Goal: Information Seeking & Learning: Learn about a topic

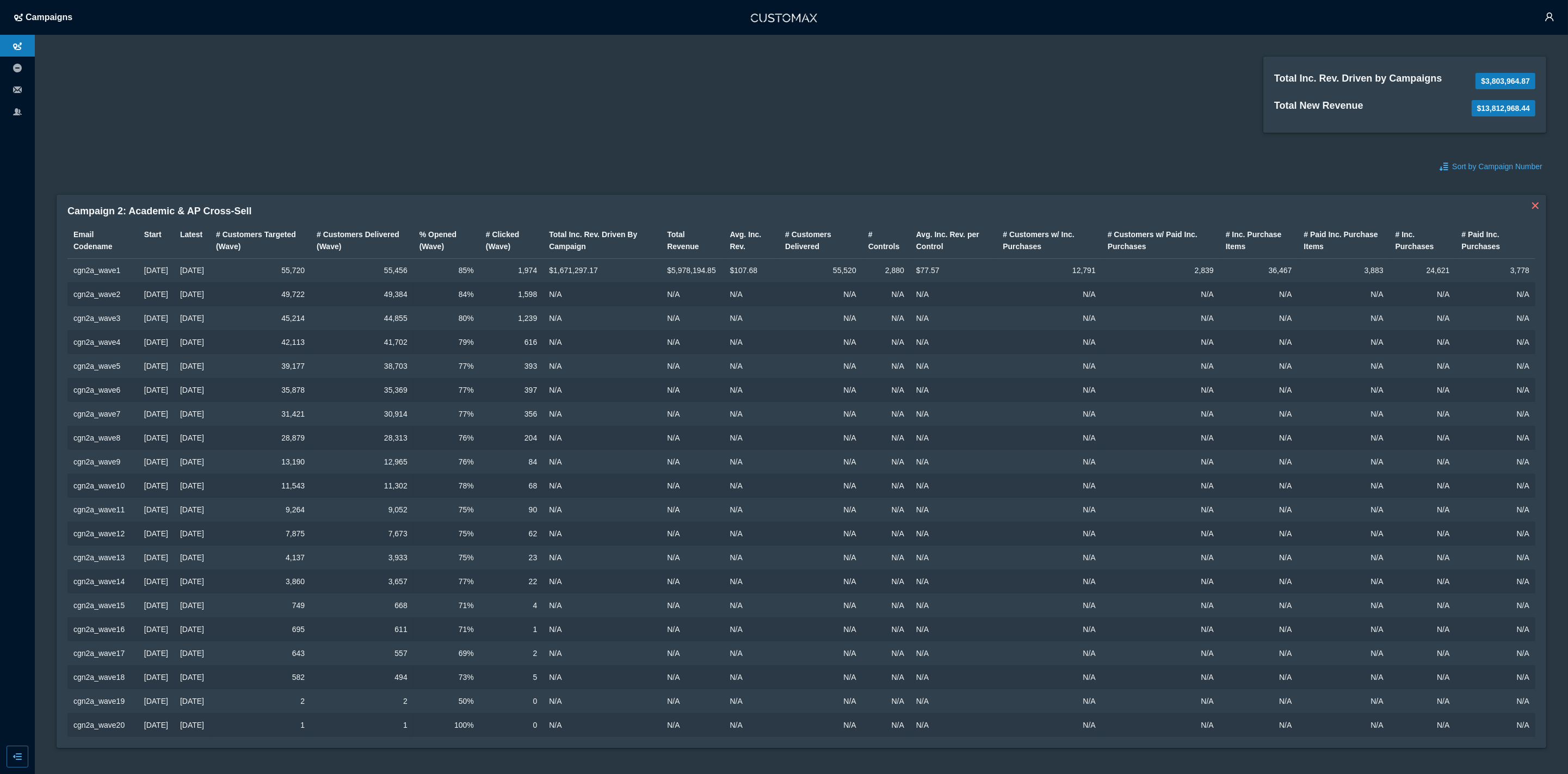
click at [899, 130] on div "Total Inc. Rev. Driven by Campaigns $3,803,964.87 Total New Revenue $13,812,968…" at bounding box center [801, 94] width 1489 height 76
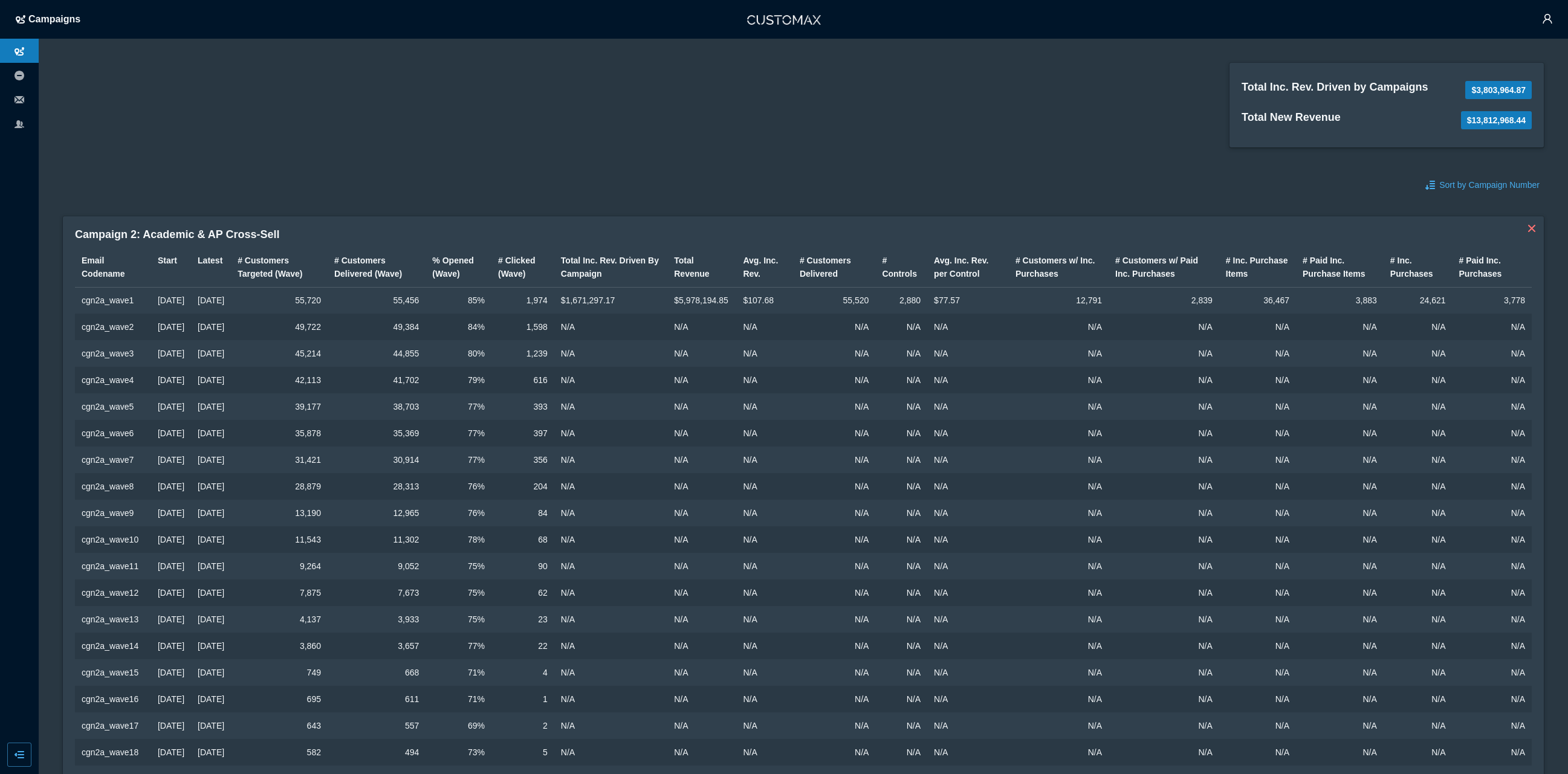
click at [733, 314] on td "$5,978,194.85" at bounding box center [702, 300] width 69 height 26
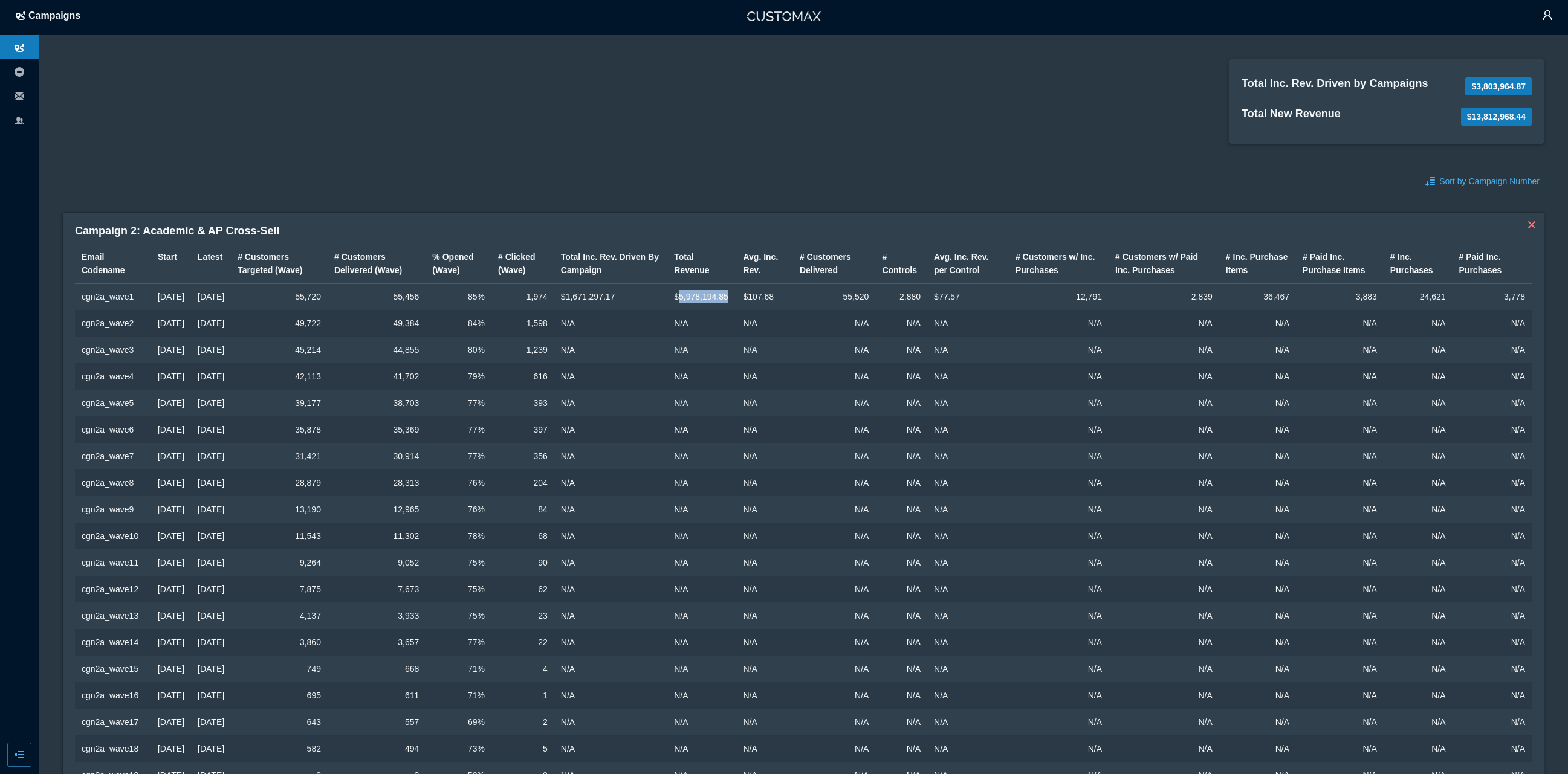
click at [733, 310] on td "$5,978,194.85" at bounding box center [702, 296] width 69 height 26
click at [973, 310] on td "$77.57" at bounding box center [968, 295] width 82 height 26
click at [973, 310] on td "$77.57" at bounding box center [968, 296] width 82 height 26
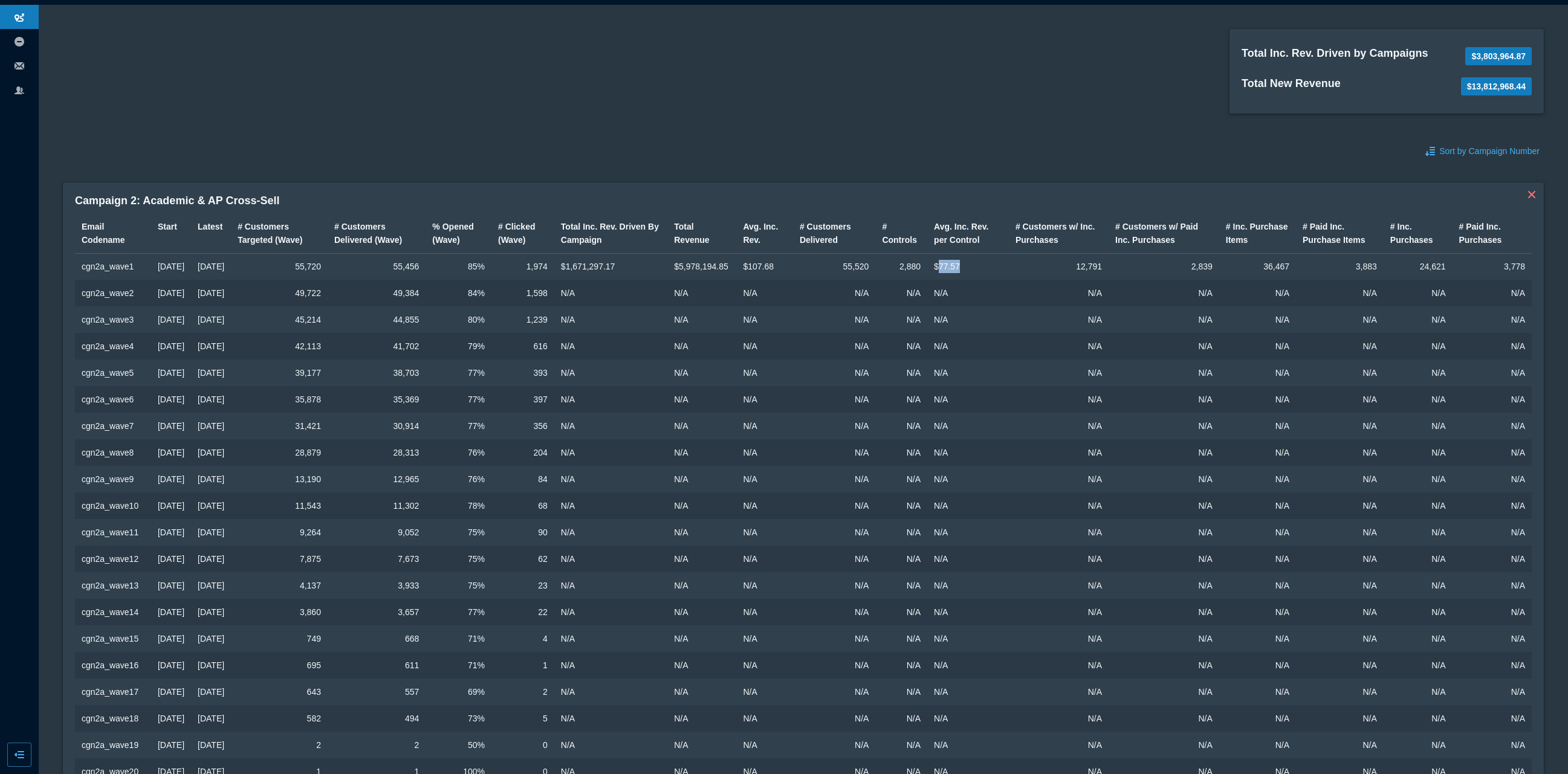
scroll to position [40, 0]
